Goal: Find specific page/section: Find specific page/section

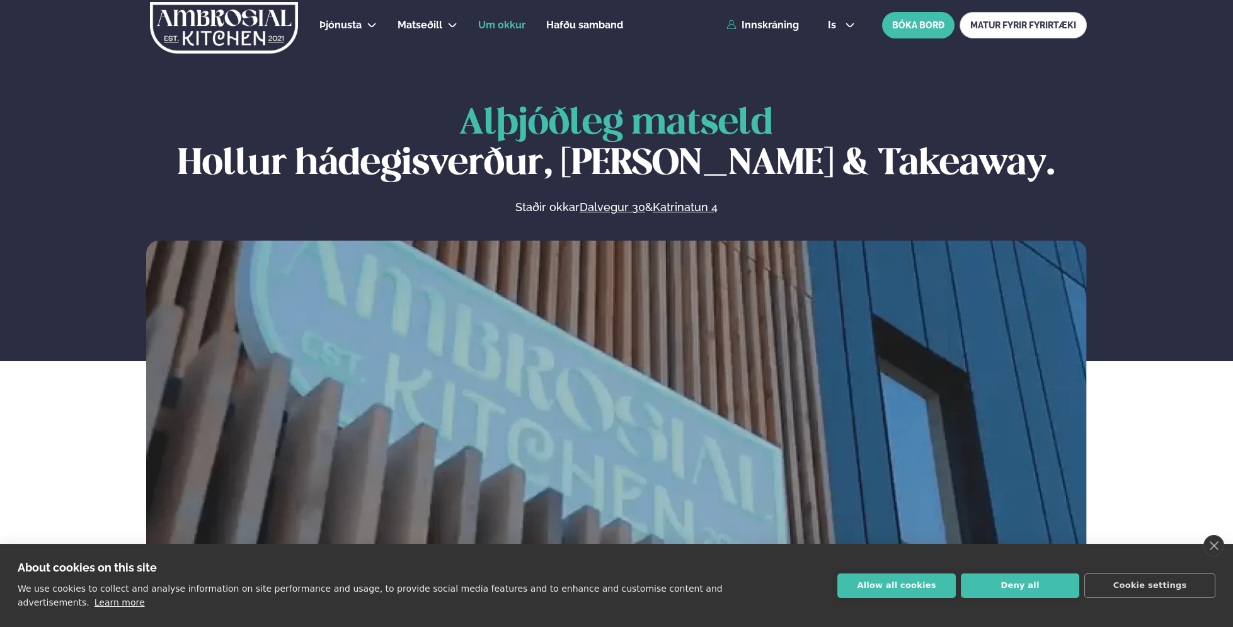
click at [516, 26] on span "Um okkur" at bounding box center [501, 25] width 47 height 12
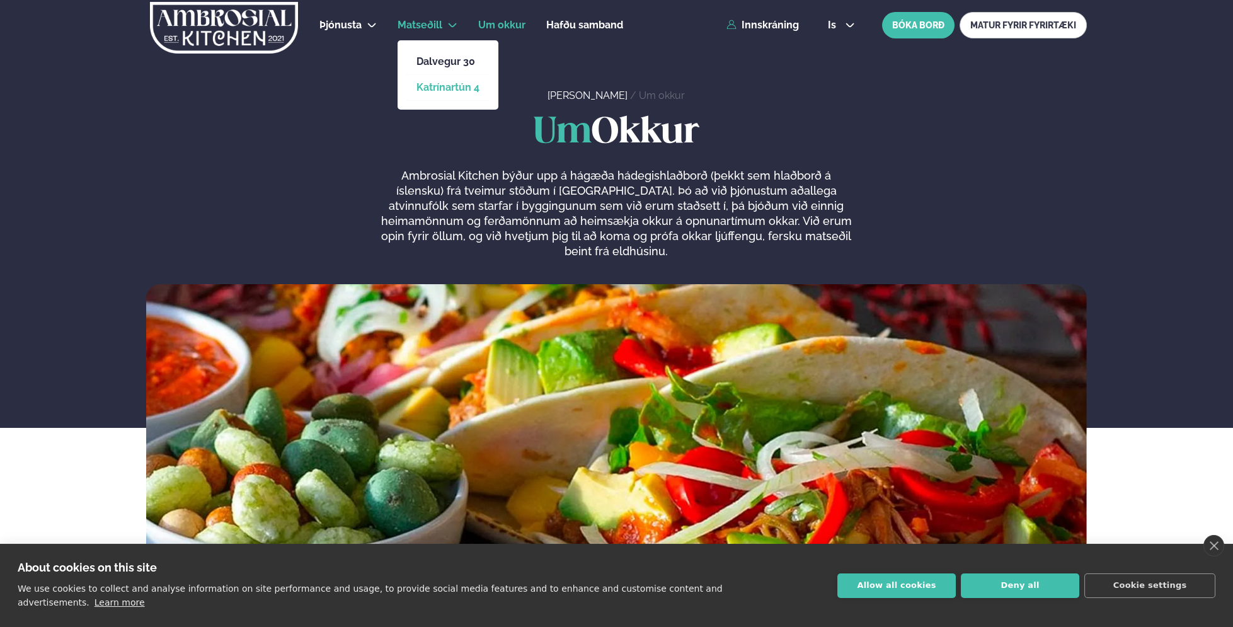
click at [445, 83] on link "Katrínartún 4" at bounding box center [447, 88] width 63 height 10
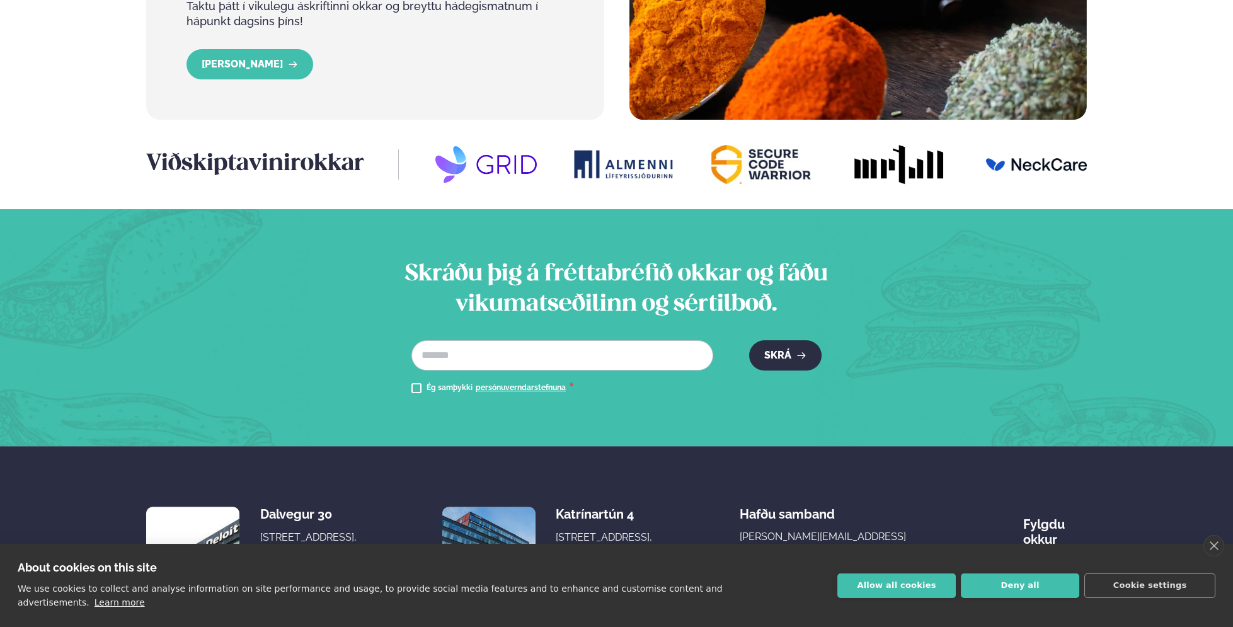
scroll to position [1564, 0]
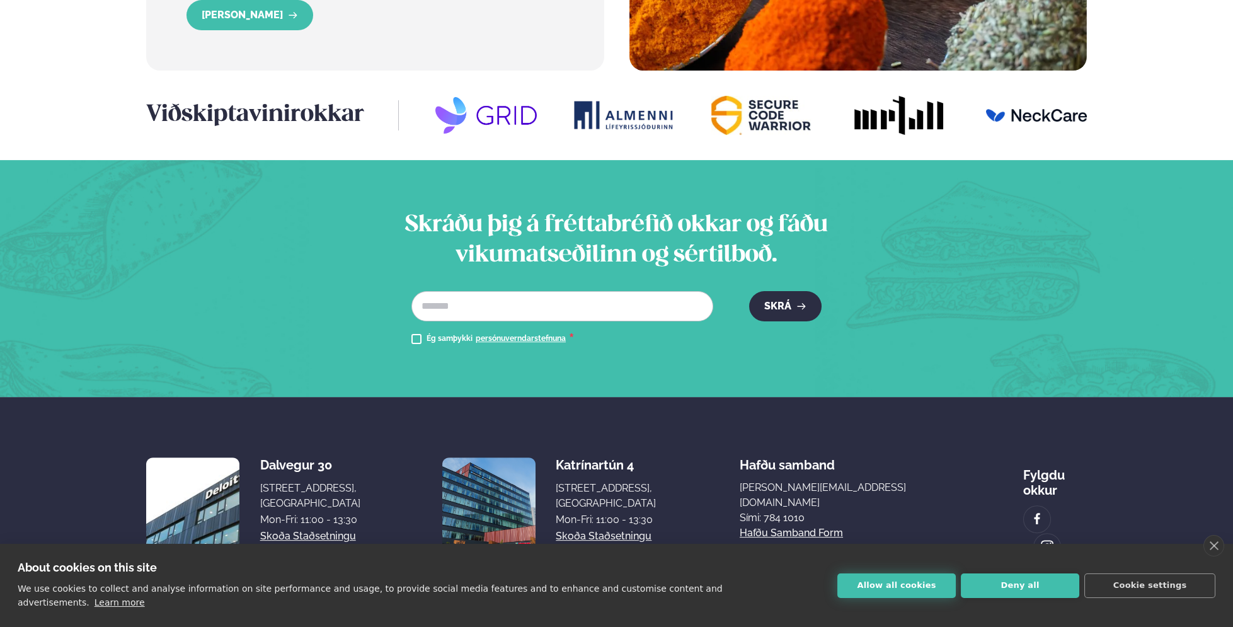
click at [904, 591] on button "Allow all cookies" at bounding box center [896, 585] width 118 height 25
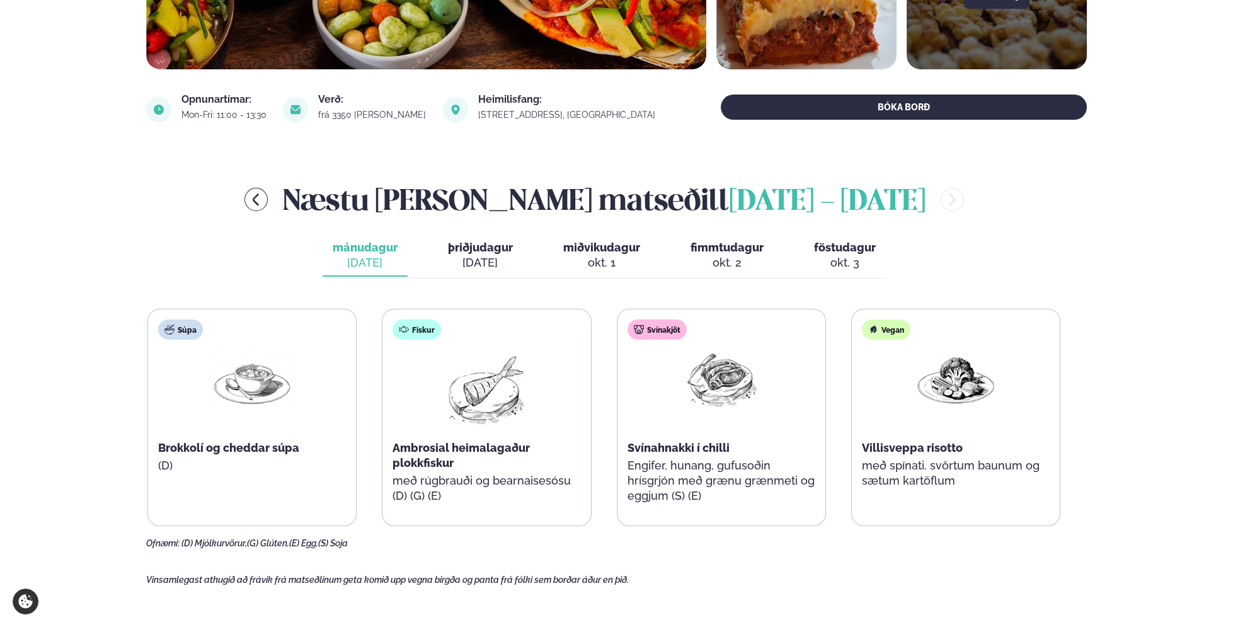
scroll to position [0, 0]
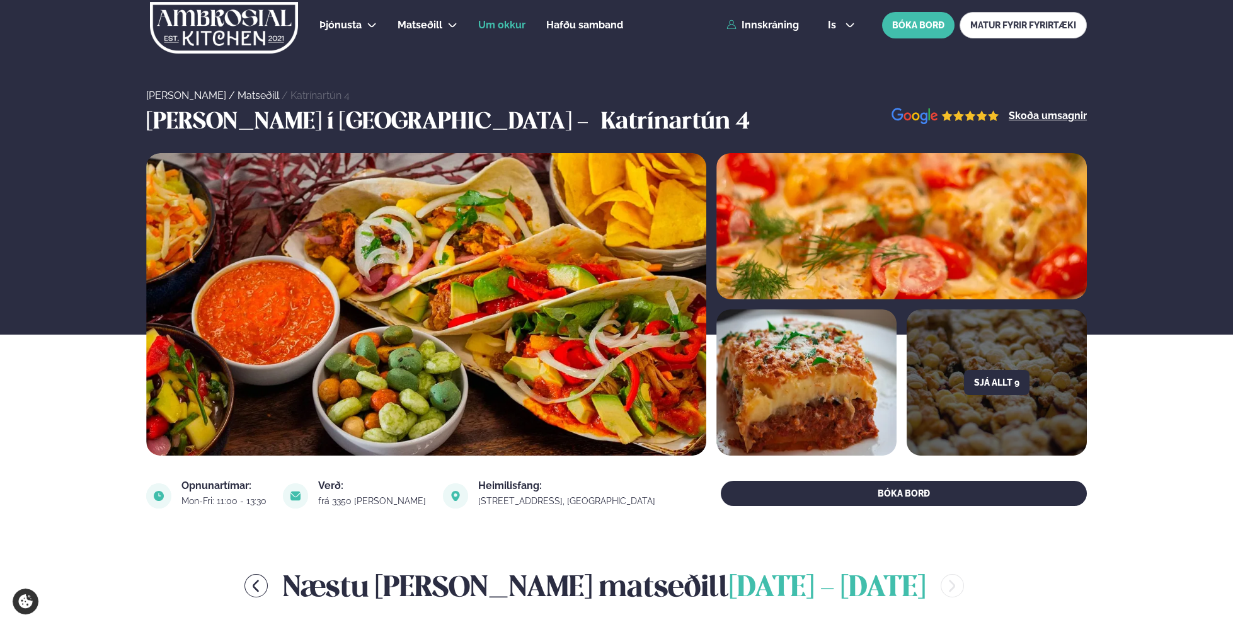
click at [497, 23] on span "Um okkur" at bounding box center [501, 25] width 47 height 12
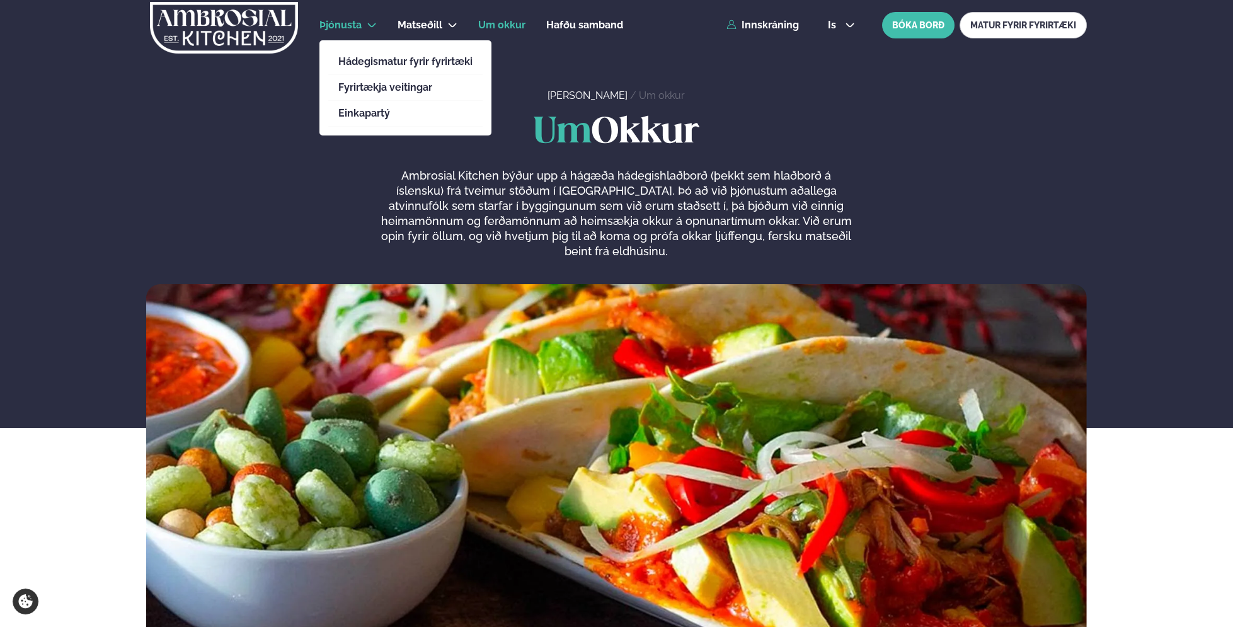
click at [368, 18] on li "Þjónusta Hádegismatur fyrir fyrirtæki Fyrirtækja veitingar Einkapartý" at bounding box center [347, 25] width 57 height 30
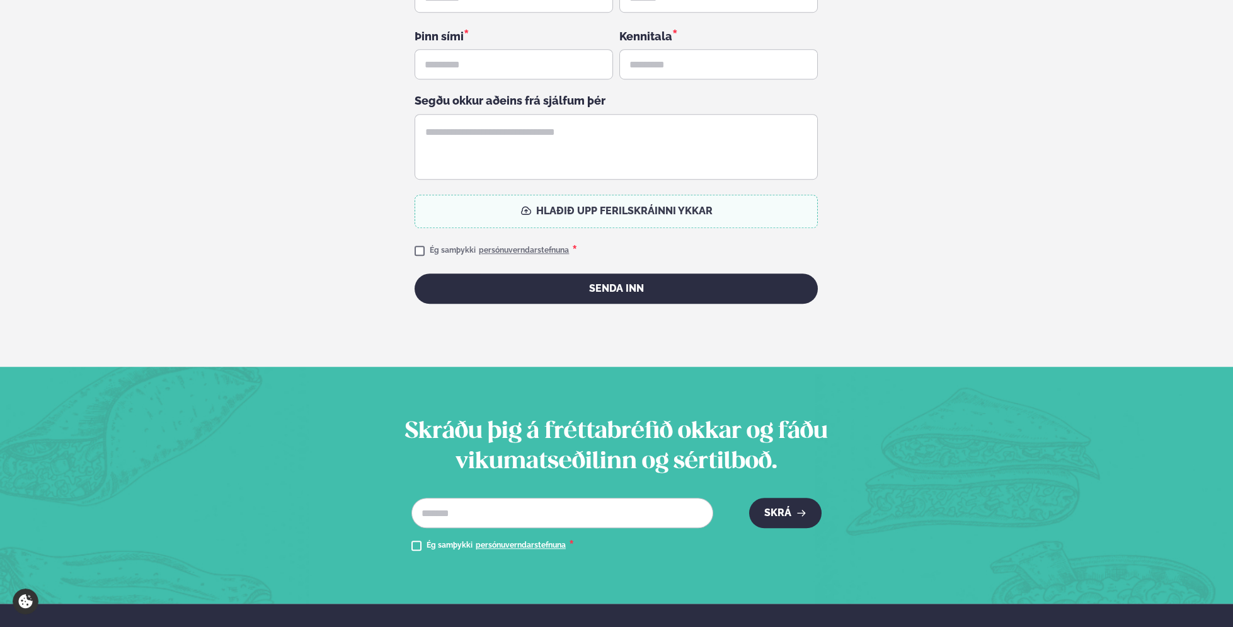
scroll to position [3221, 0]
